Goal: Task Accomplishment & Management: Manage account settings

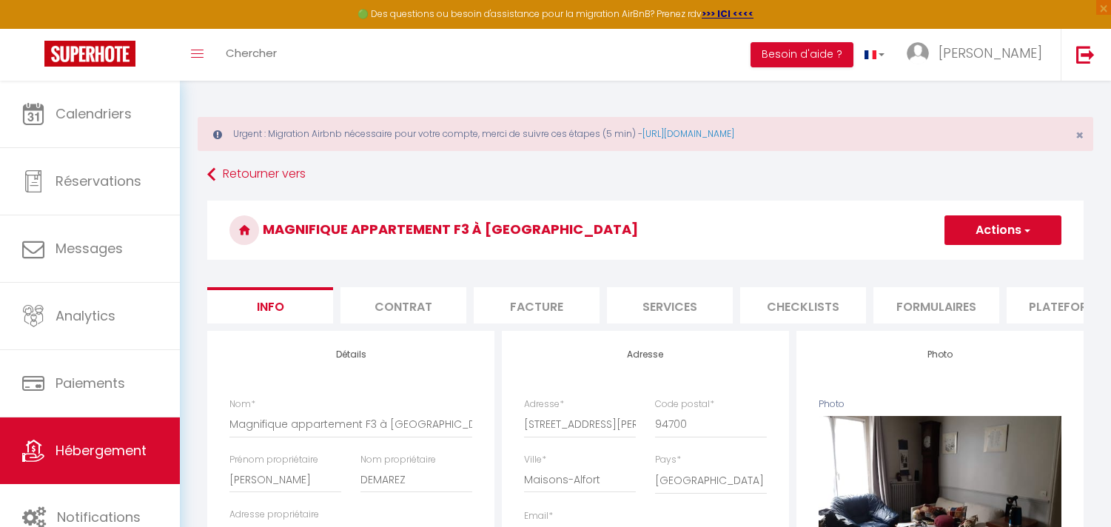
select select "4"
select select "2"
select select "1"
select select "15:00"
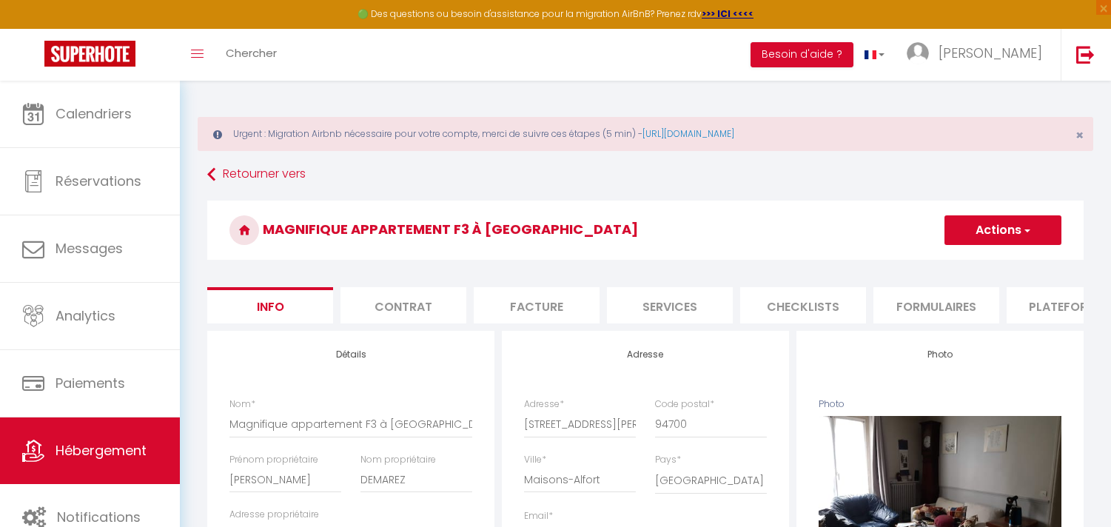
select select "22:00"
select select "11:00"
select select "18:00"
select select "16244"
select select "28"
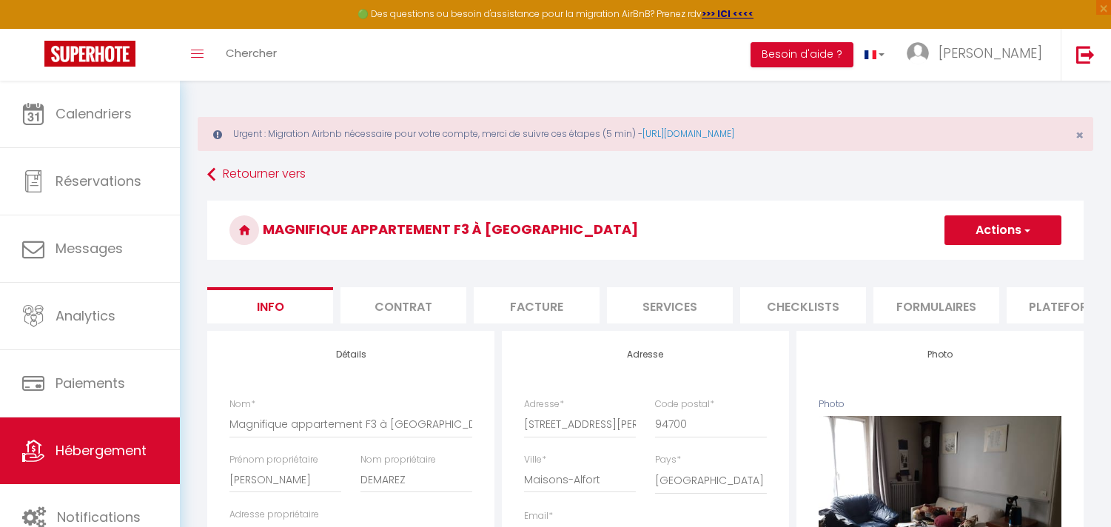
scroll to position [82, 0]
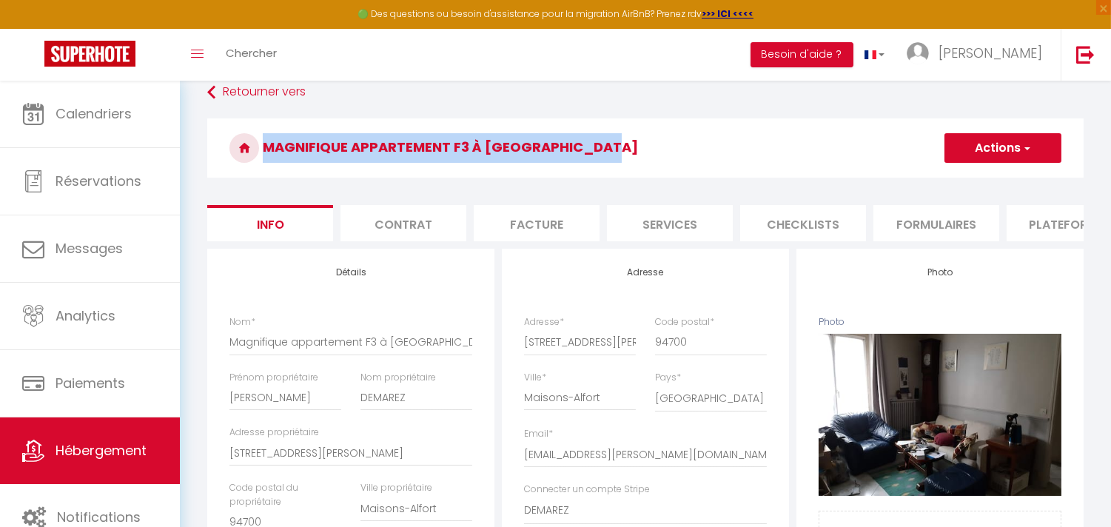
drag, startPoint x: 616, startPoint y: 142, endPoint x: 252, endPoint y: 180, distance: 365.3
click at [252, 180] on div "Magnifique appartement F3 à [GEOGRAPHIC_DATA] Actions Enregistrer Dupliquer Sup…" at bounding box center [645, 151] width 876 height 67
copy h3 "Magnifique appartement F3 à [GEOGRAPHIC_DATA]"
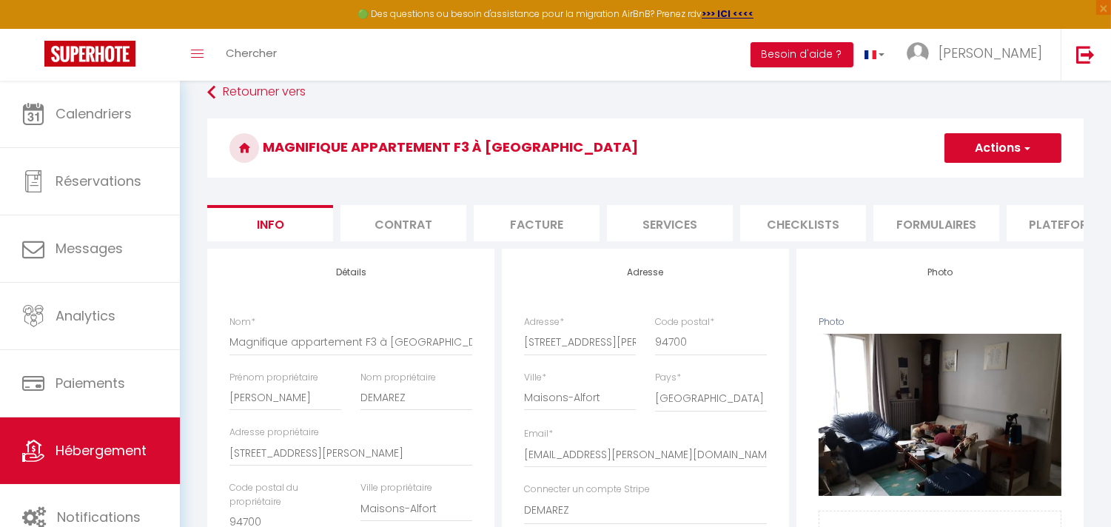
click at [1052, 227] on li "Plateformes" at bounding box center [1069, 223] width 126 height 36
select select
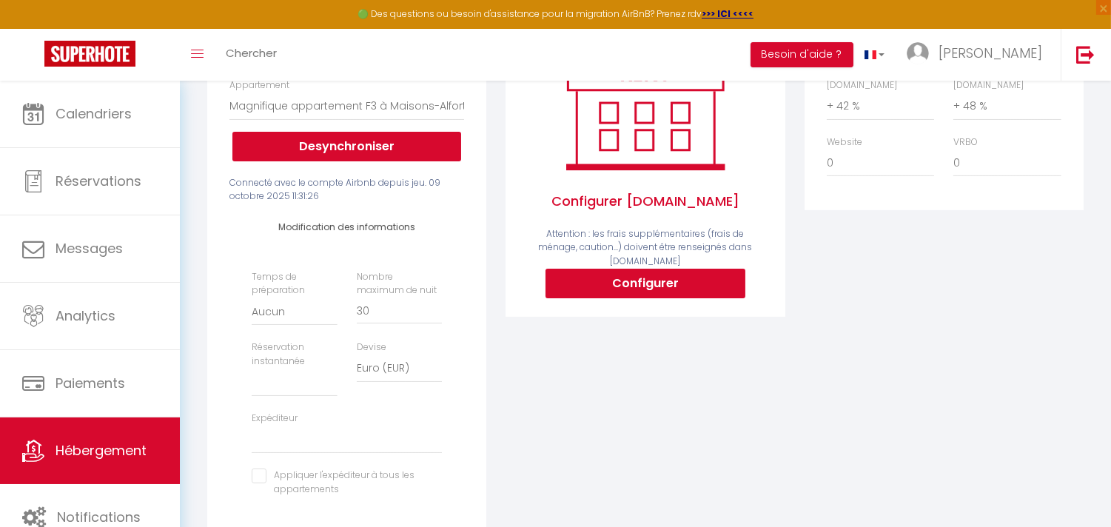
scroll to position [329, 0]
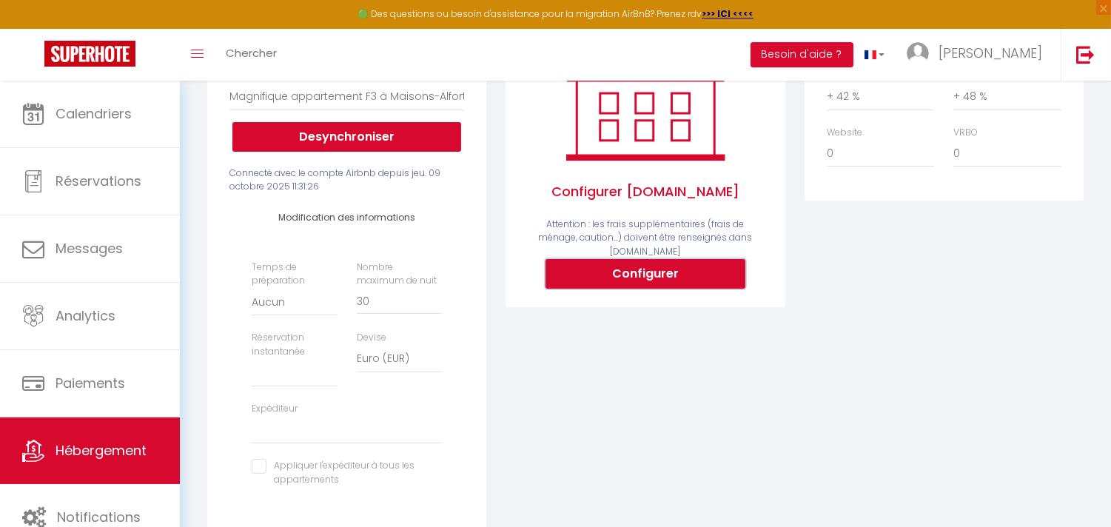
click at [713, 289] on button "Configurer" at bounding box center [645, 274] width 200 height 30
select select
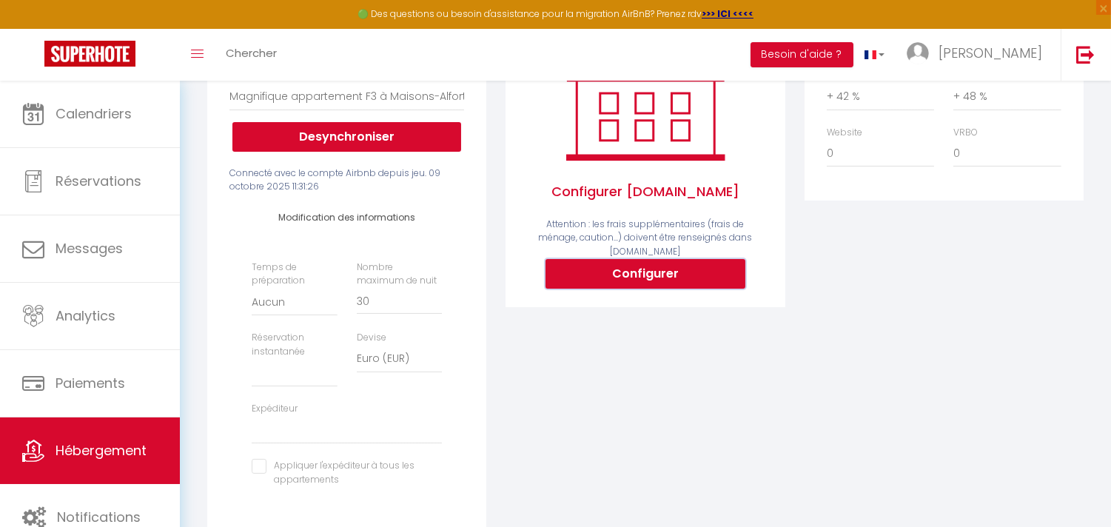
select select
type input "[EMAIL_ADDRESS][DOMAIN_NAME]"
type input "[EMAIL_ADDRESS][PERSON_NAME][DOMAIN_NAME]"
select select
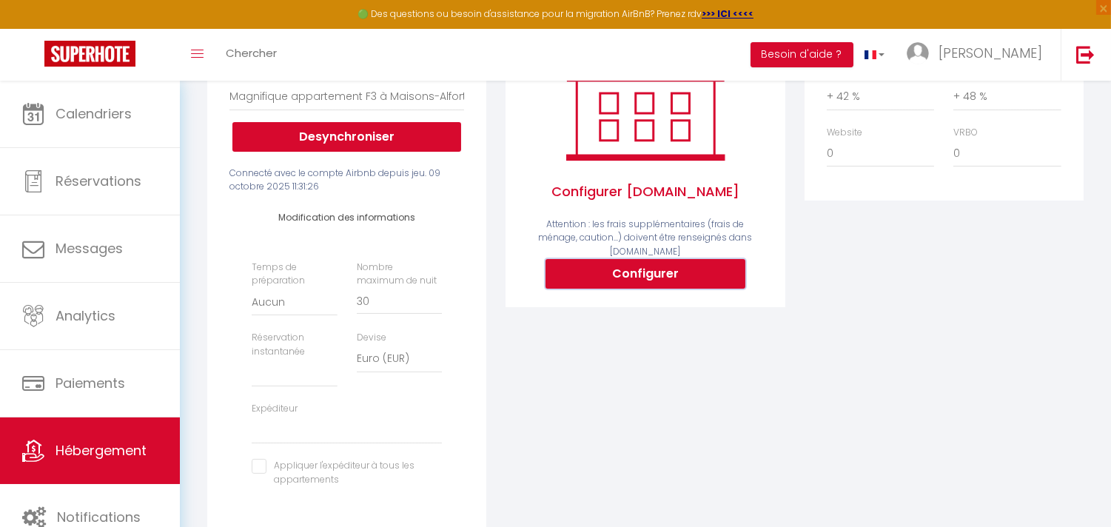
select select
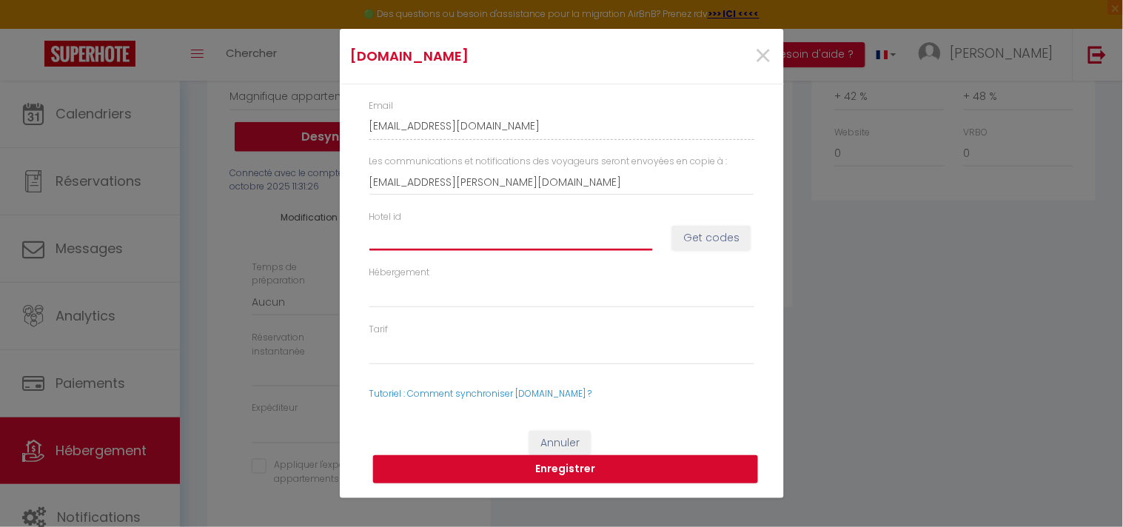
click at [570, 239] on input "Hotel id" at bounding box center [510, 237] width 283 height 27
paste input "15021271"
type input "15021271"
select select
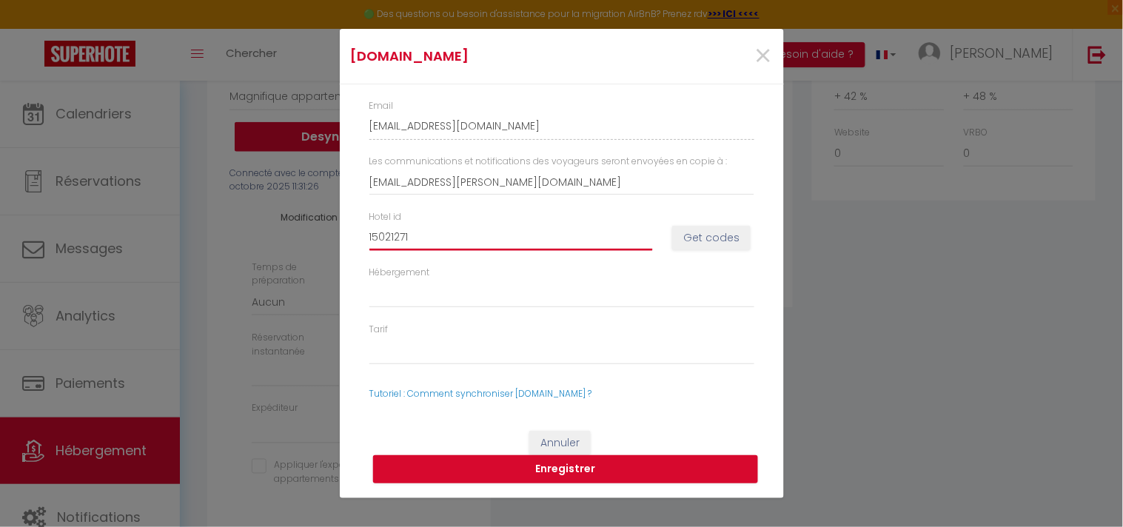
select select
type input "15021271"
click at [703, 240] on button "Get codes" at bounding box center [711, 238] width 78 height 25
select select
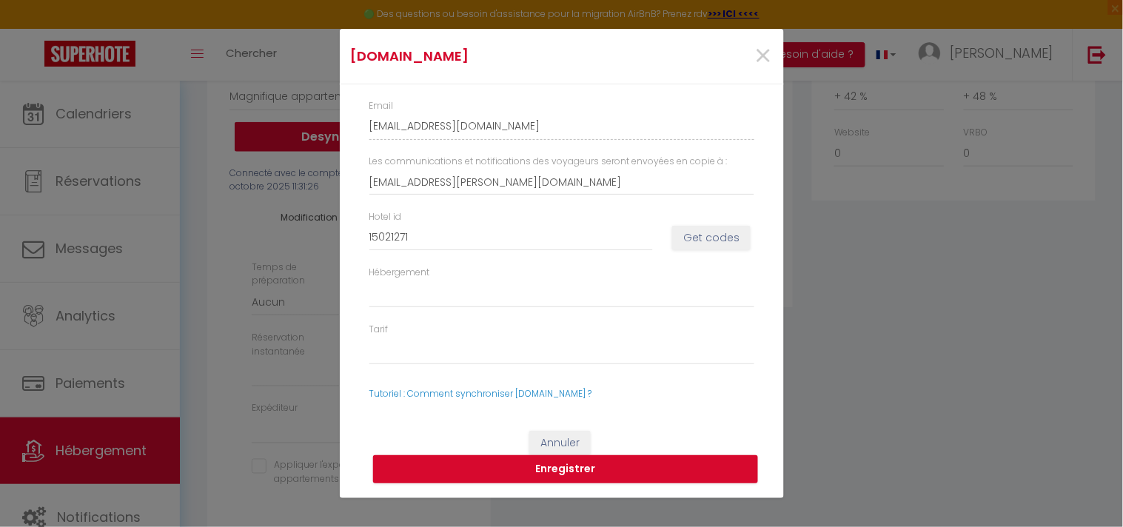
select select
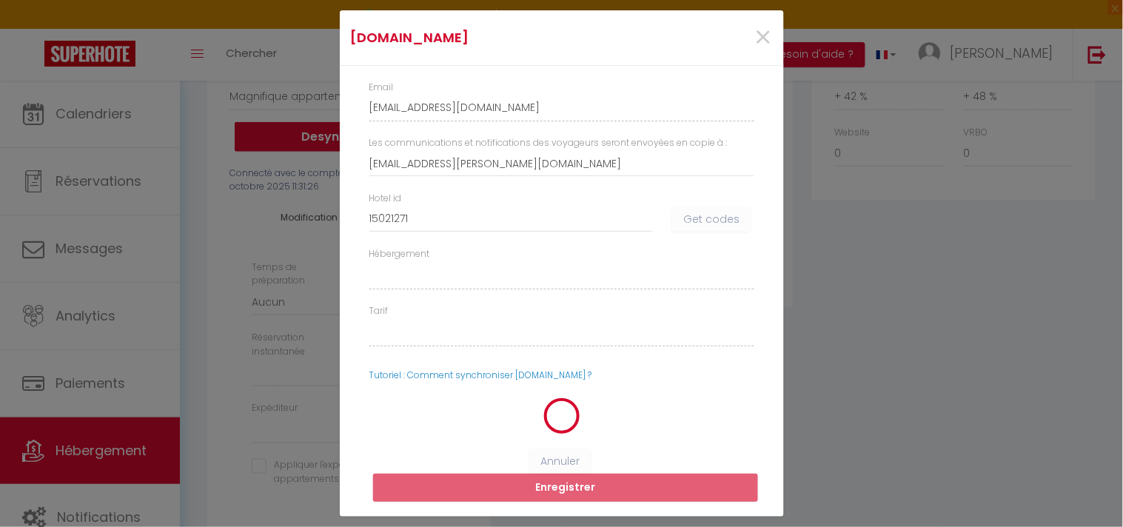
select select
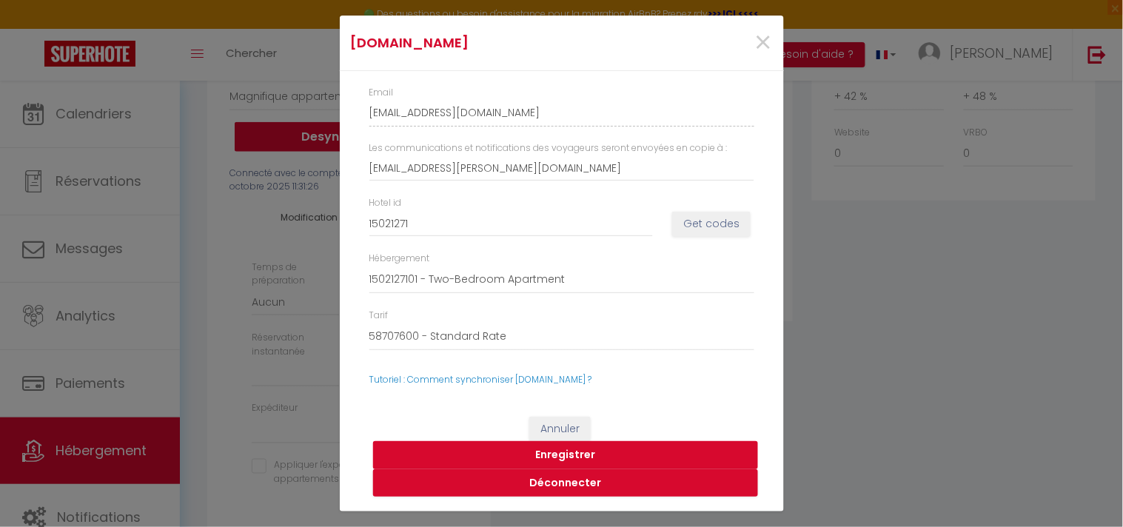
click at [530, 454] on button "Enregistrer" at bounding box center [565, 455] width 385 height 28
select select
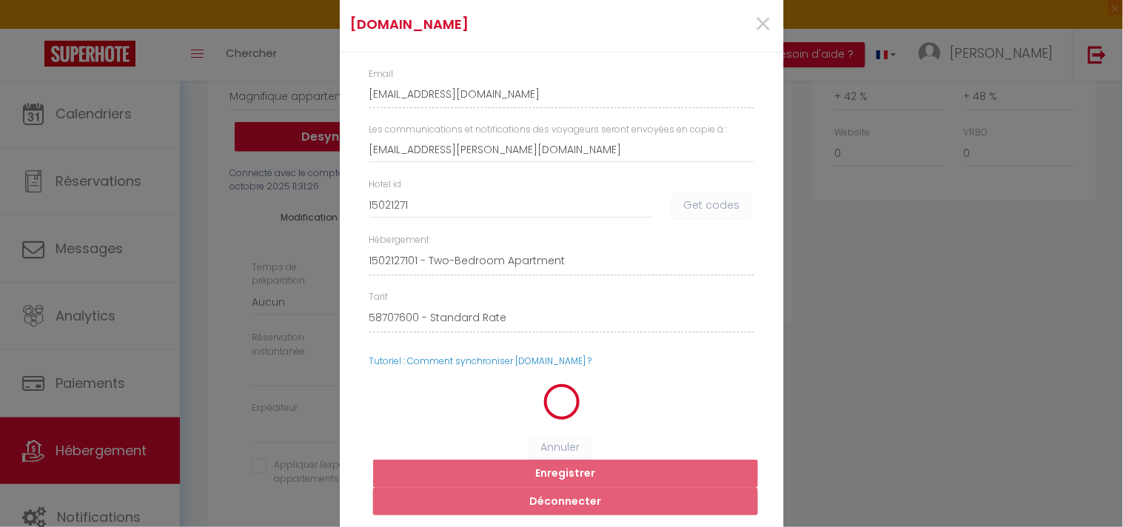
select select
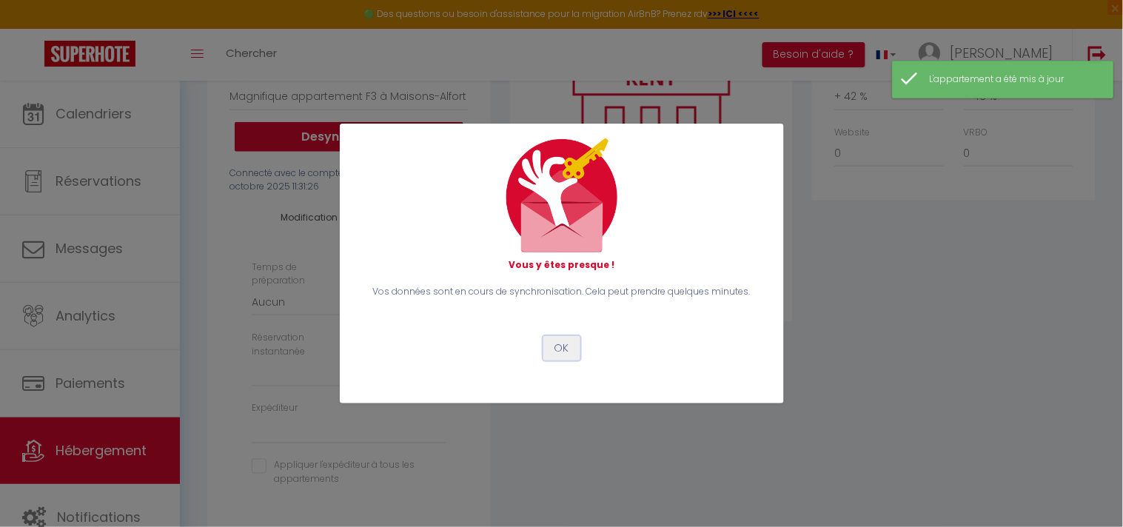
click at [558, 345] on button "OK" at bounding box center [561, 348] width 37 height 25
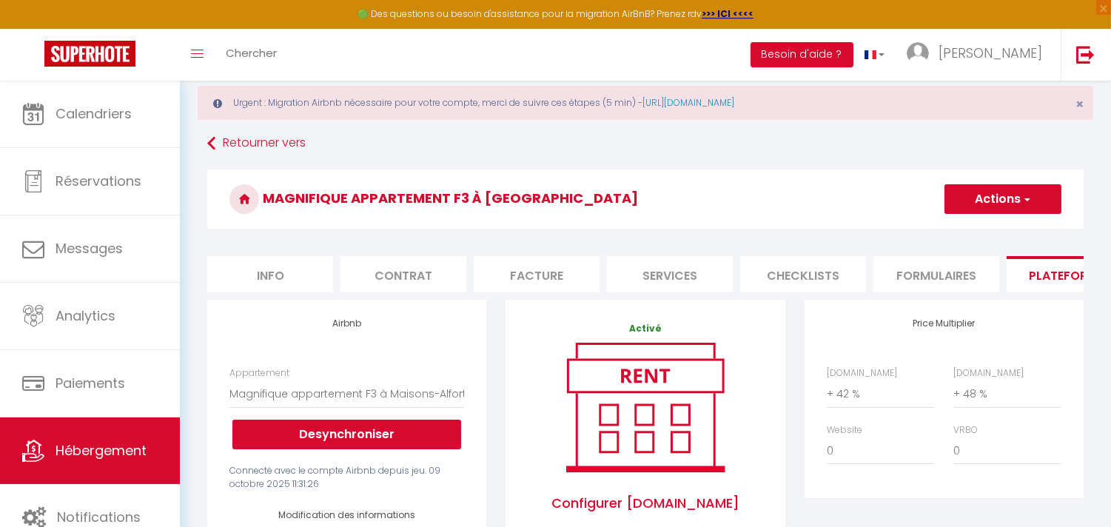
scroll to position [0, 0]
